Goal: Information Seeking & Learning: Learn about a topic

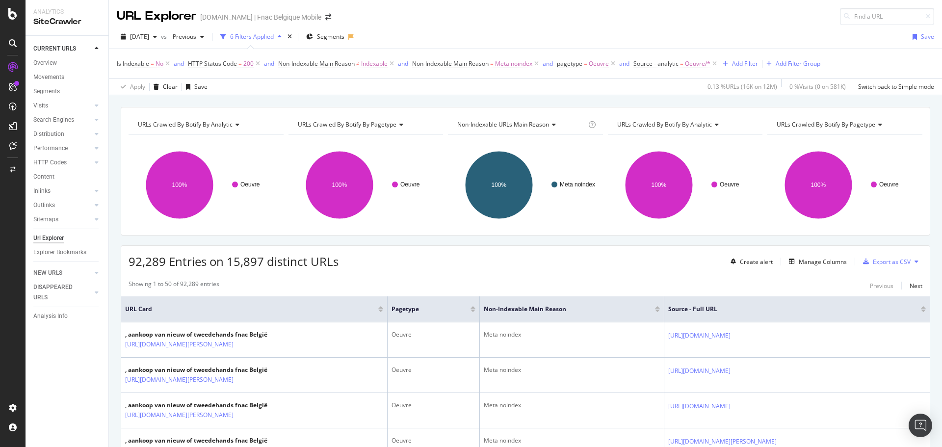
click at [875, 127] on icon at bounding box center [878, 125] width 7 height 6
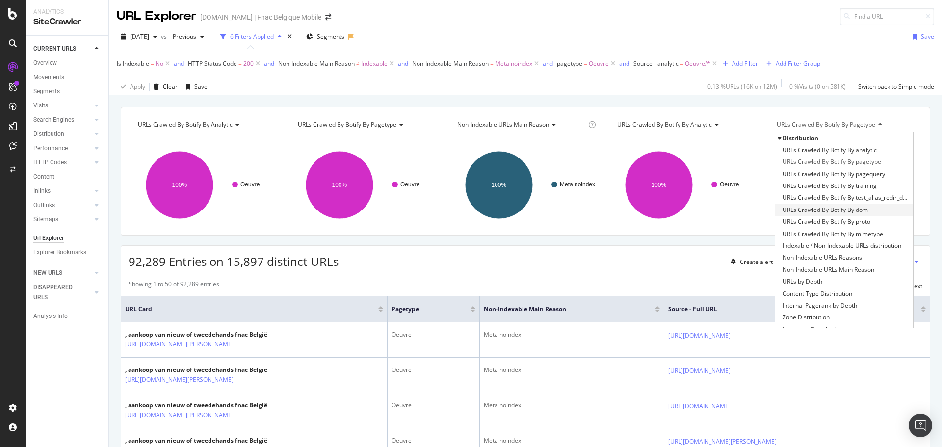
click at [853, 206] on span "URLs Crawled By Botify By dom" at bounding box center [824, 210] width 85 height 10
